Goal: Task Accomplishment & Management: Manage account settings

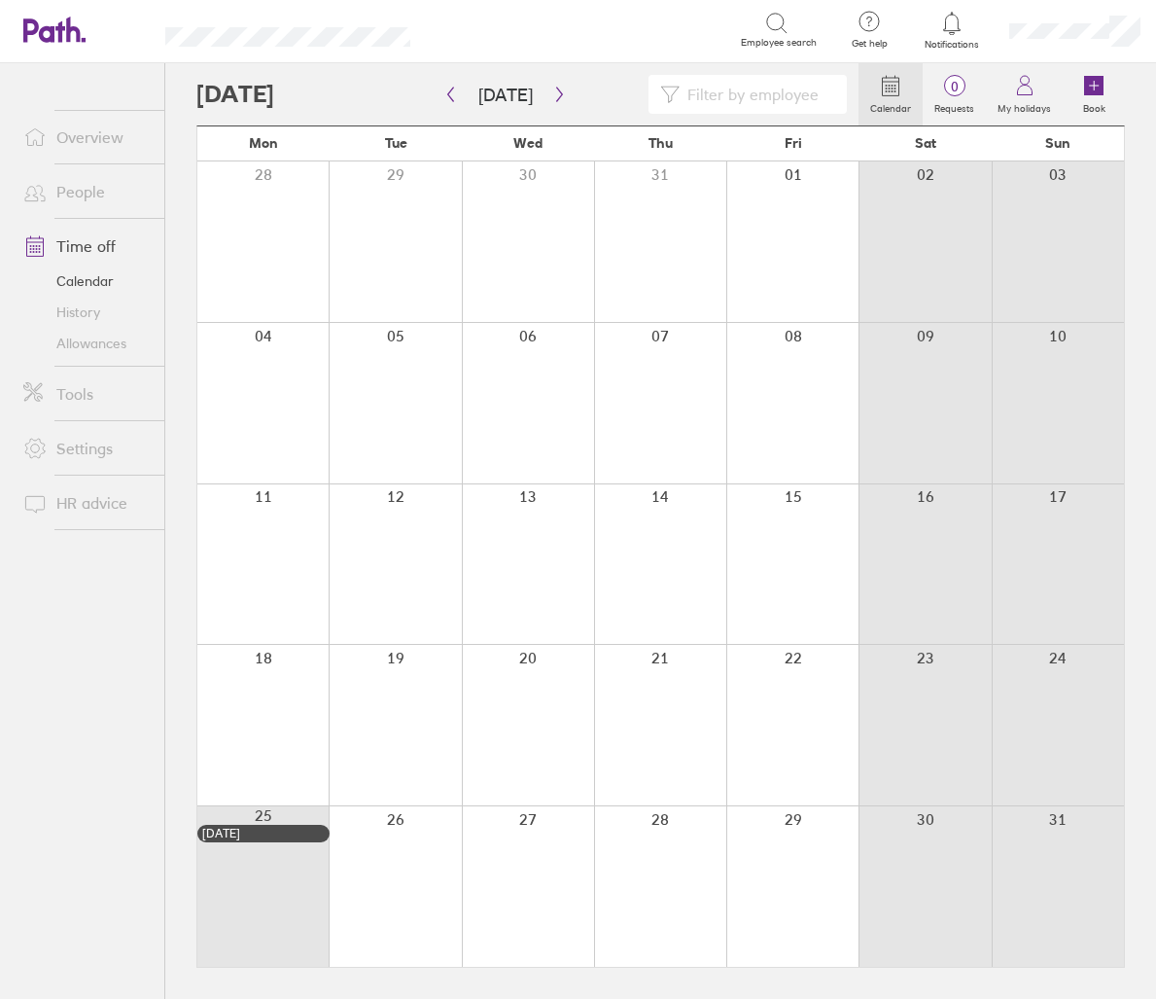
click at [92, 194] on link "People" at bounding box center [86, 191] width 157 height 39
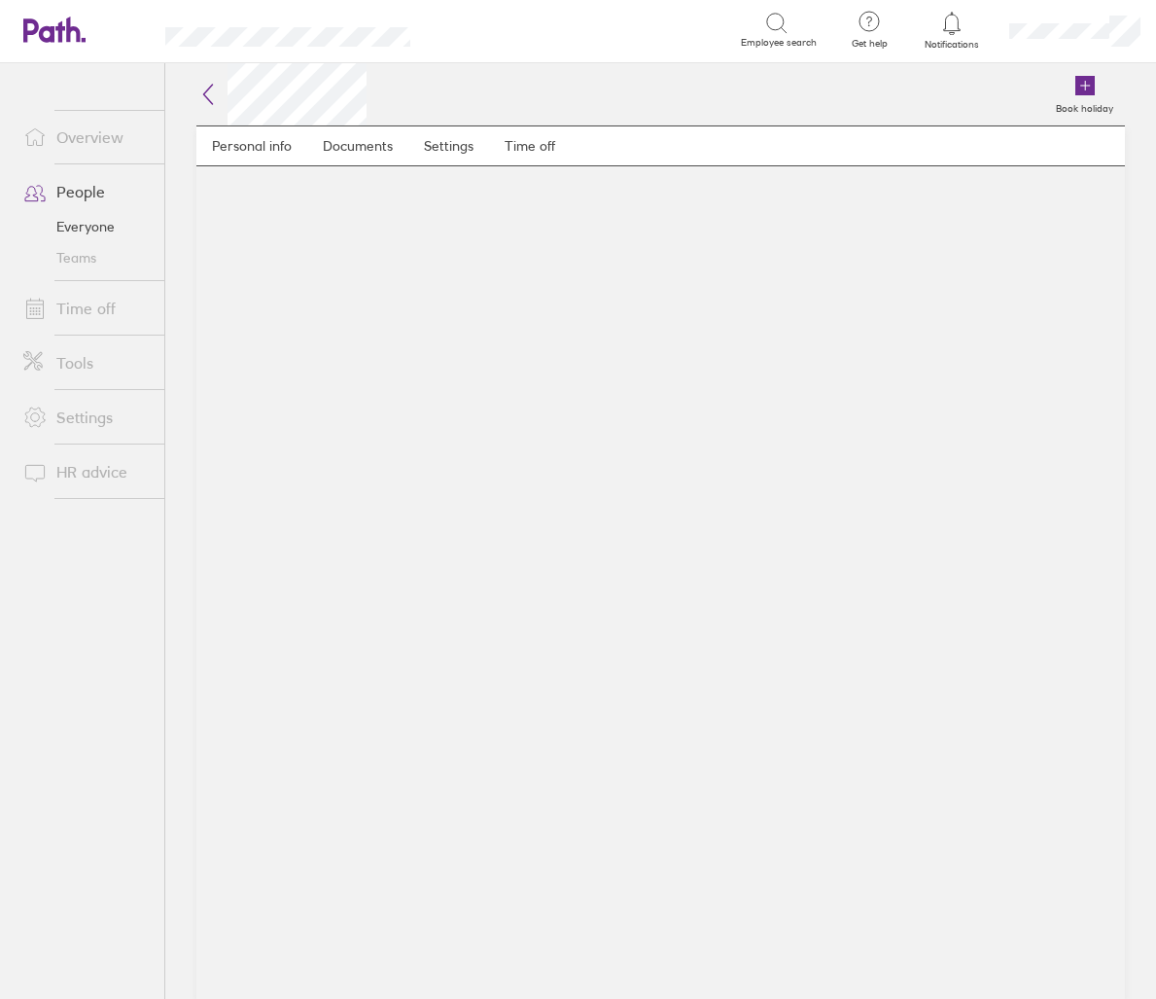
click at [89, 192] on link "People" at bounding box center [86, 191] width 157 height 39
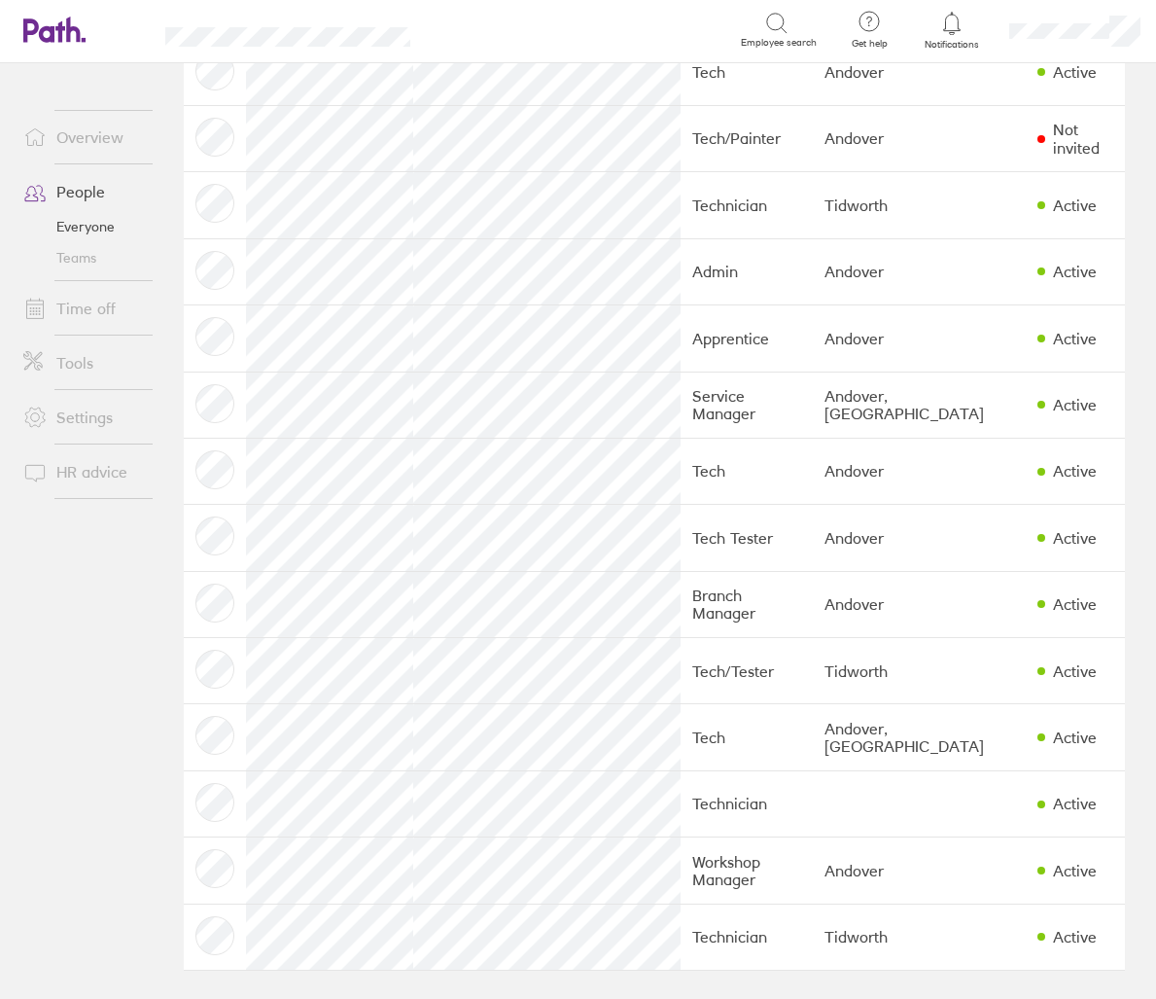
scroll to position [264, 0]
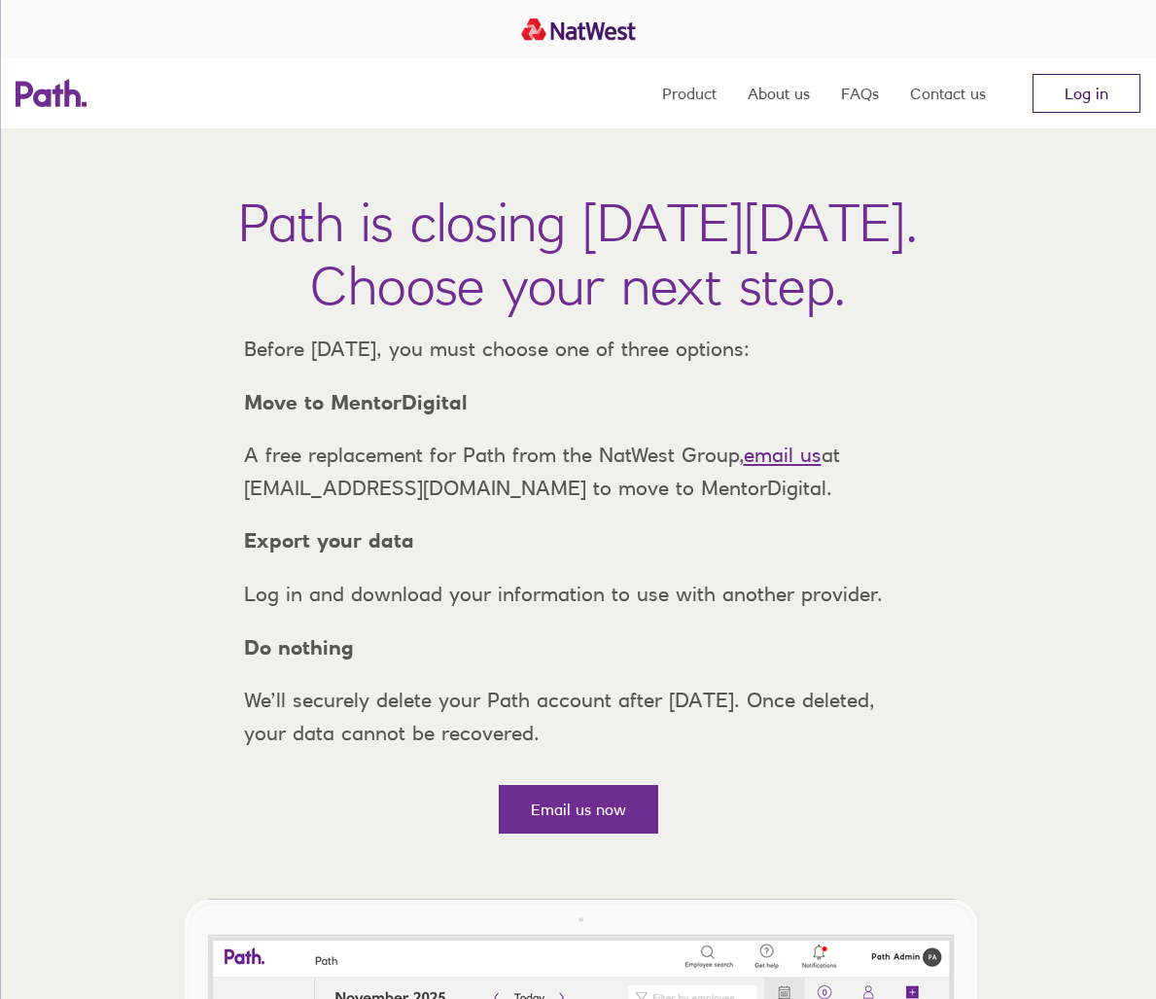
click at [1094, 95] on link "Log in" at bounding box center [1087, 93] width 108 height 39
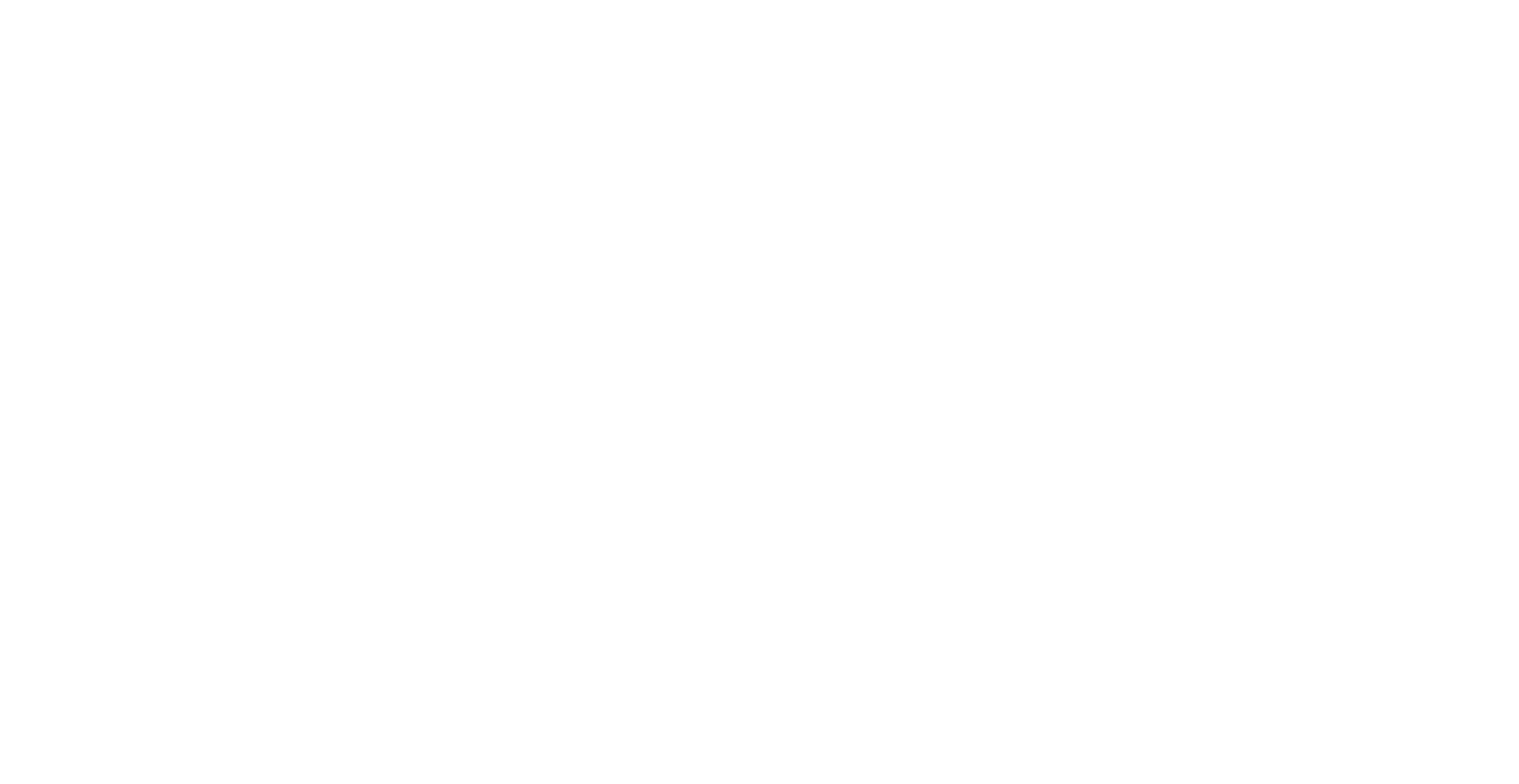
click at [805, 427] on div at bounding box center [759, 392] width 1519 height 784
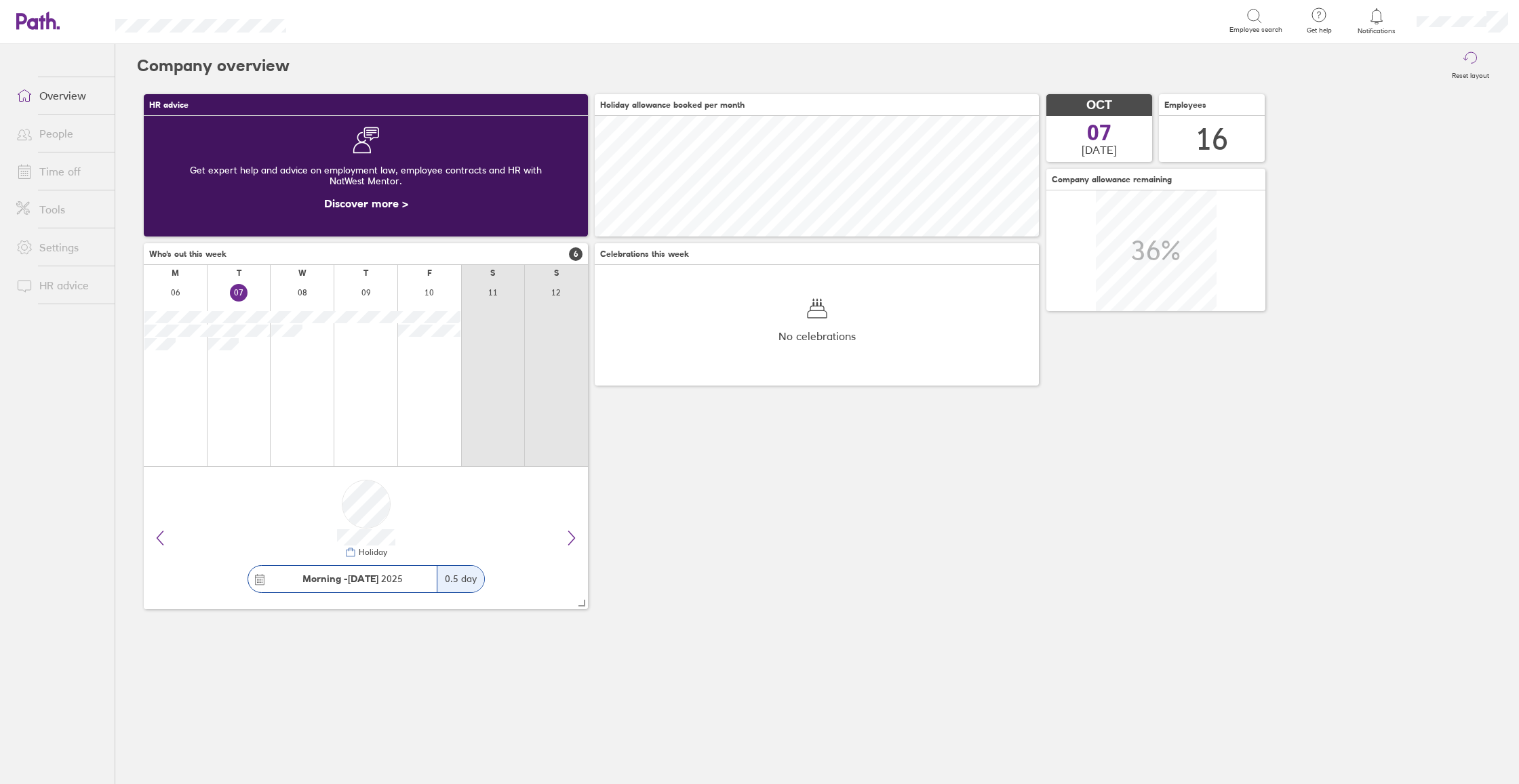
scroll to position [121, 444]
click at [77, 250] on link "Settings" at bounding box center [60, 247] width 109 height 27
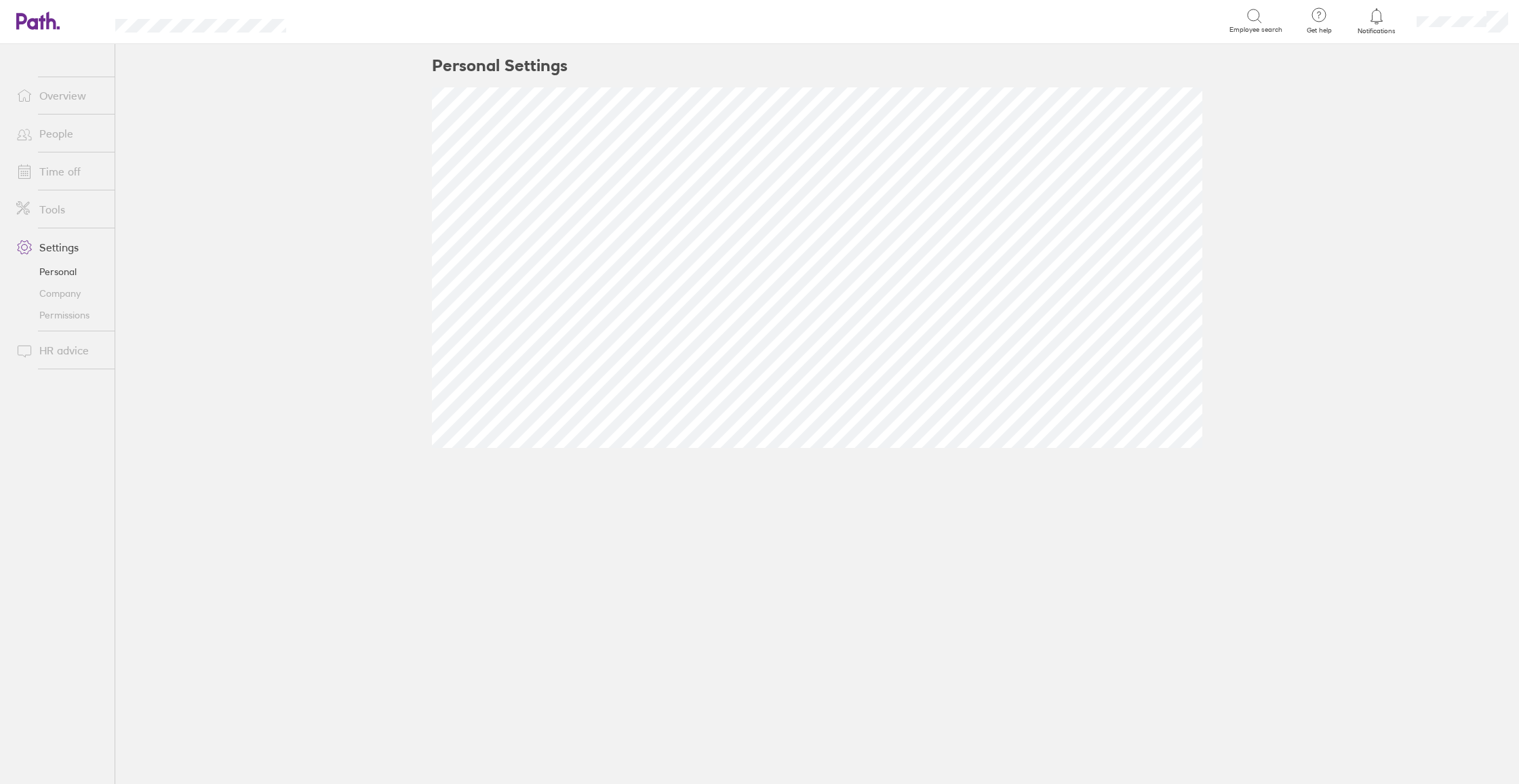
click at [62, 173] on link "Time off" at bounding box center [60, 171] width 109 height 27
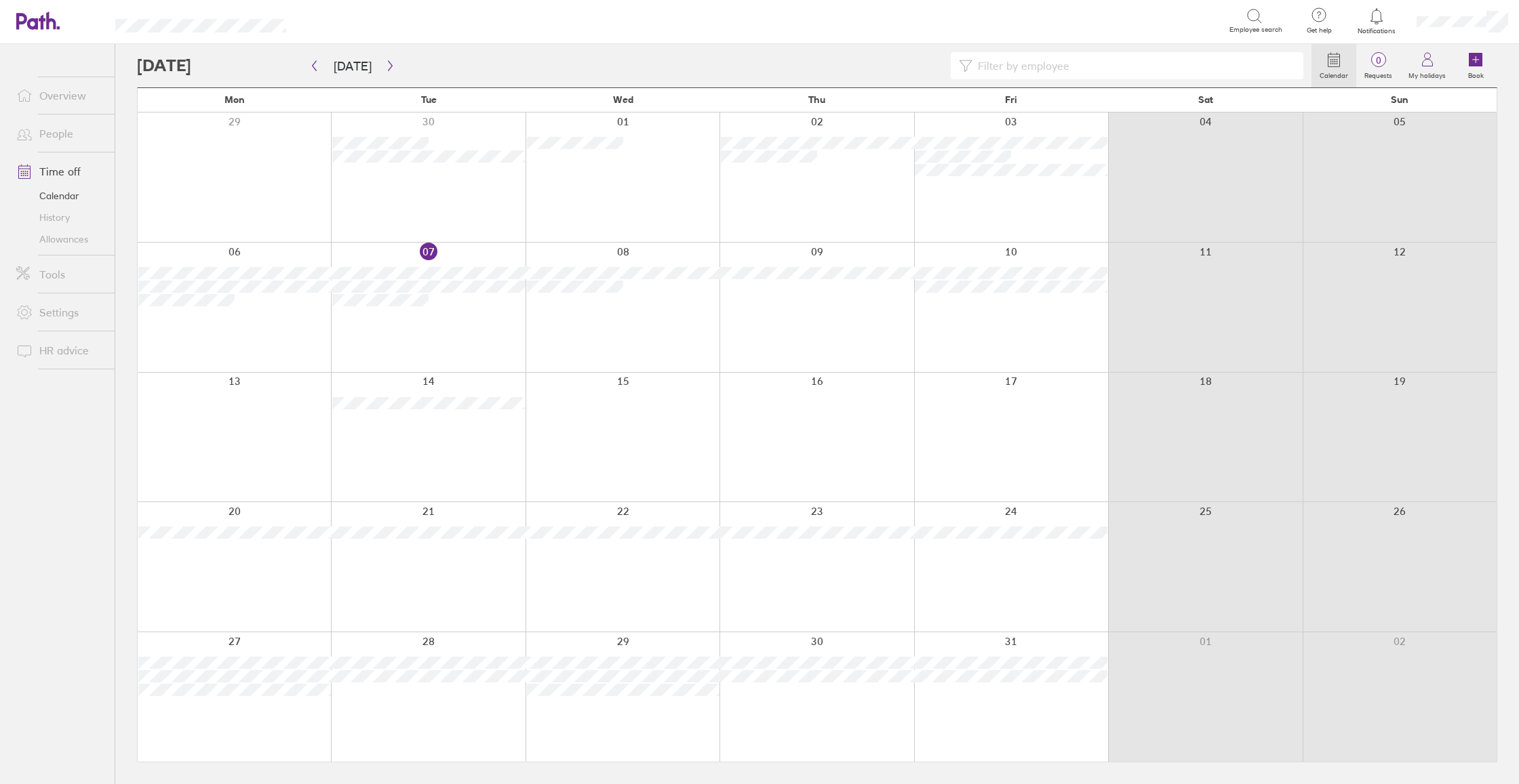
click at [73, 242] on link "Allowances" at bounding box center [60, 239] width 109 height 22
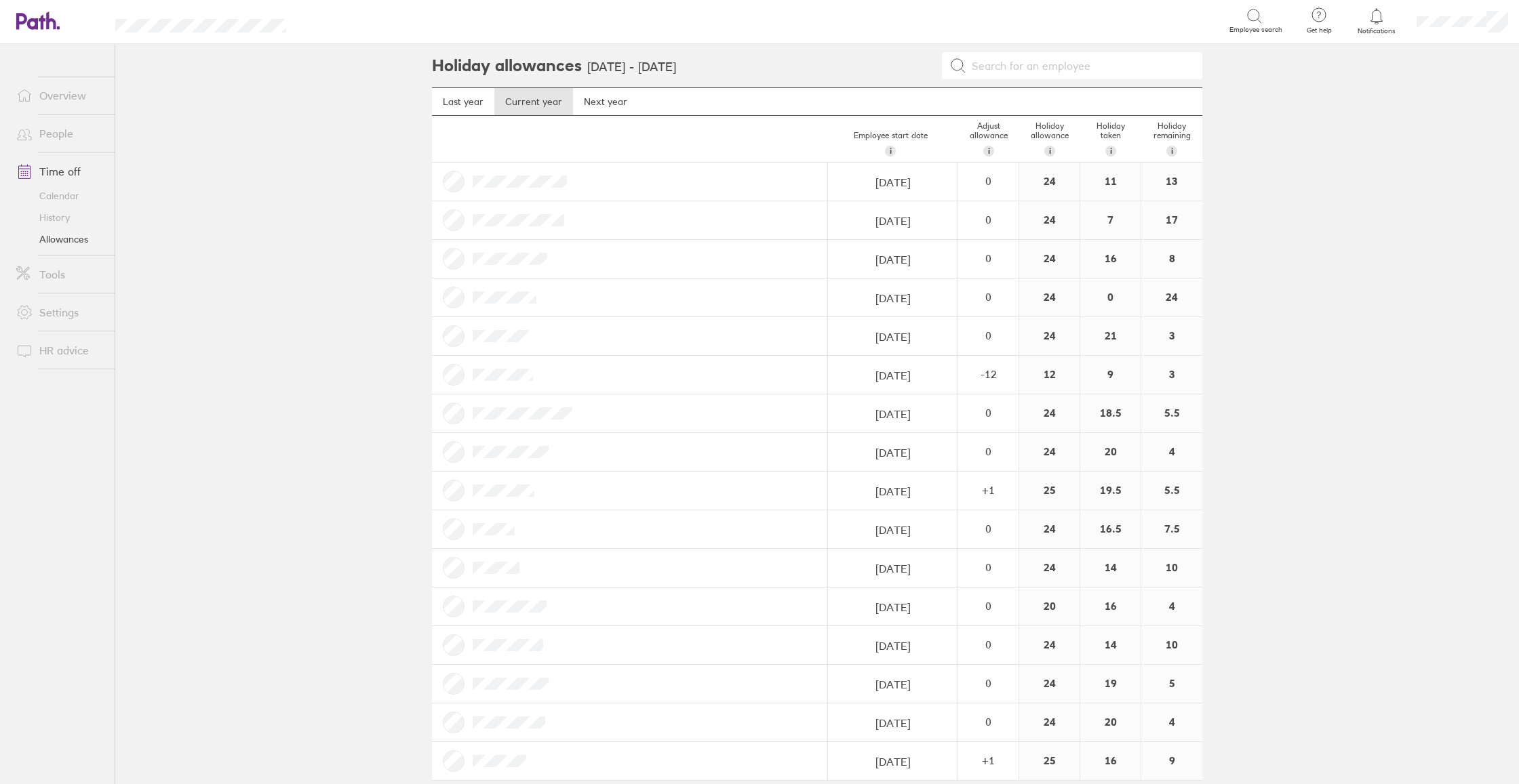
scroll to position [3, 0]
